Goal: Transaction & Acquisition: Download file/media

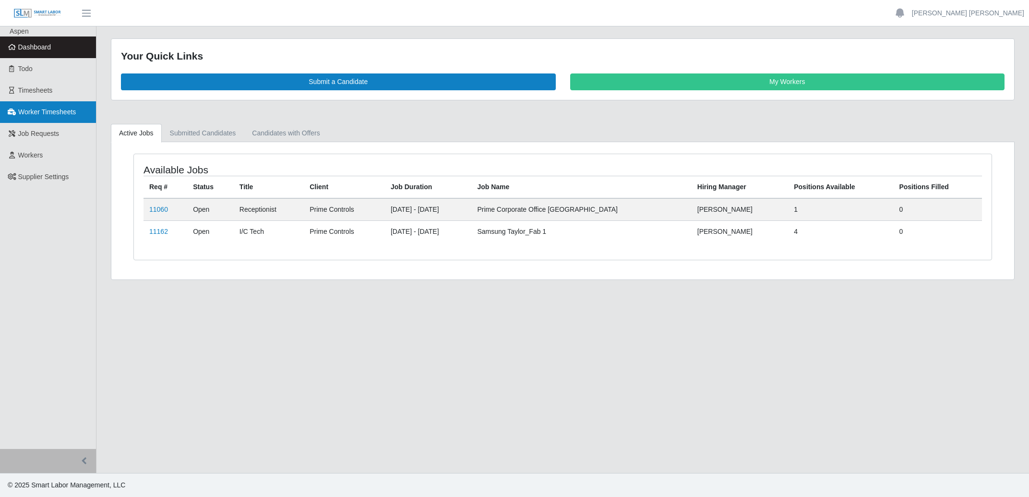
click at [40, 106] on link "Worker Timesheets" at bounding box center [48, 112] width 96 height 22
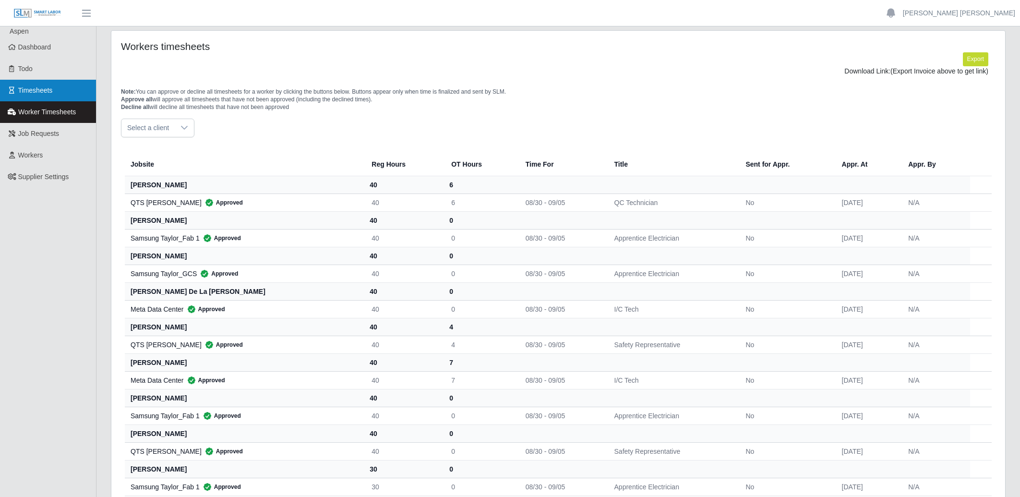
click at [35, 88] on span "Timesheets" at bounding box center [35, 90] width 35 height 8
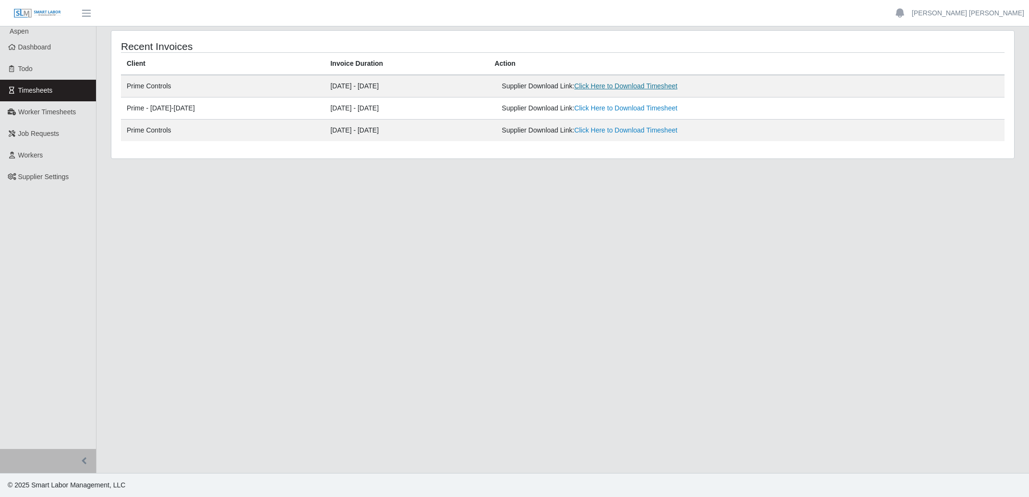
click at [661, 87] on link "Click Here to Download Timesheet" at bounding box center [626, 86] width 103 height 8
click at [658, 109] on link "Click Here to Download Timesheet" at bounding box center [626, 108] width 103 height 8
